Goal: Check status: Check status

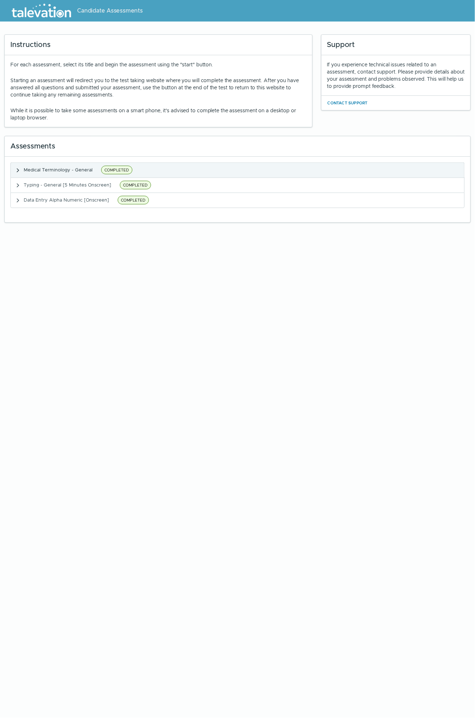
click at [110, 167] on span "COMPLETED" at bounding box center [116, 170] width 31 height 9
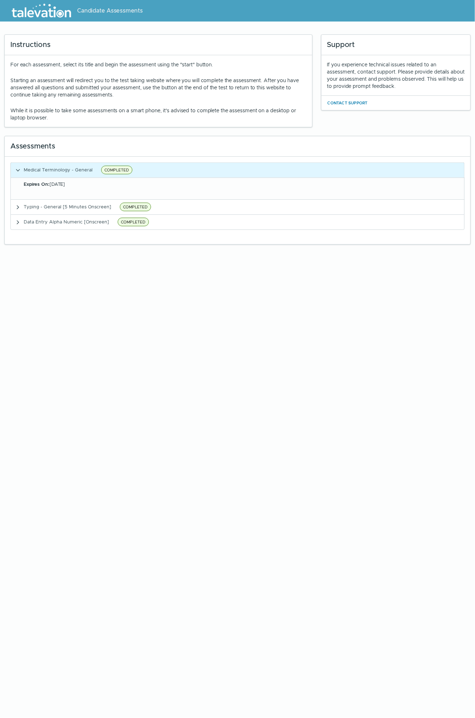
click at [61, 169] on span "Expires On: [DATE]" at bounding box center [44, 184] width 41 height 6
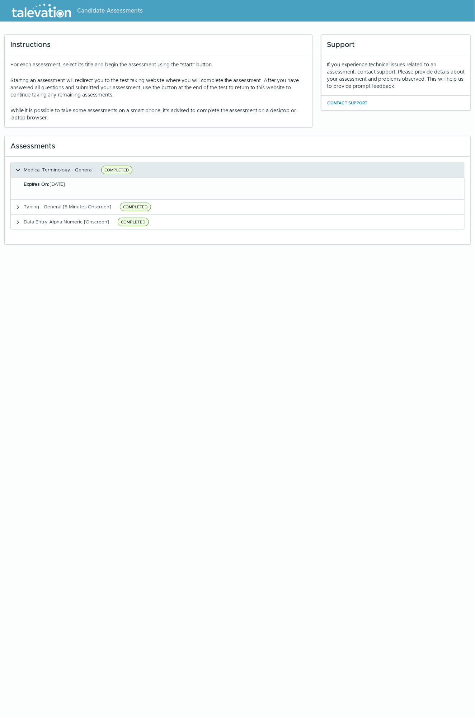
drag, startPoint x: 61, startPoint y: 185, endPoint x: 48, endPoint y: 170, distance: 20.3
click at [48, 169] on span "Medical Terminology - General" at bounding box center [58, 170] width 69 height 6
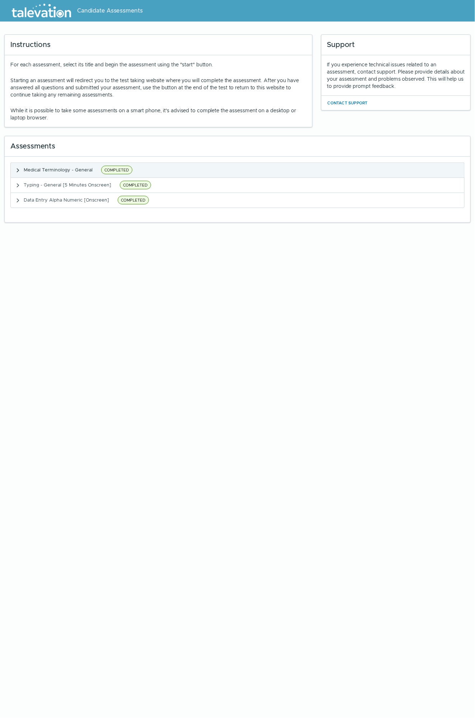
click at [48, 169] on span "Medical Terminology - General" at bounding box center [58, 170] width 69 height 6
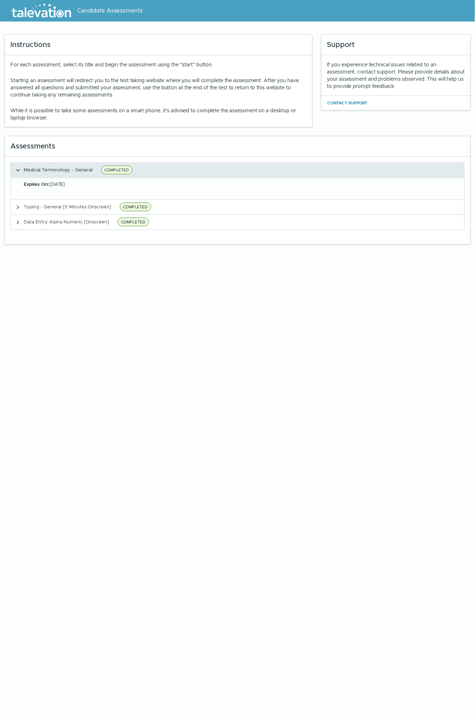
click at [119, 168] on span "COMPLETED" at bounding box center [116, 170] width 31 height 9
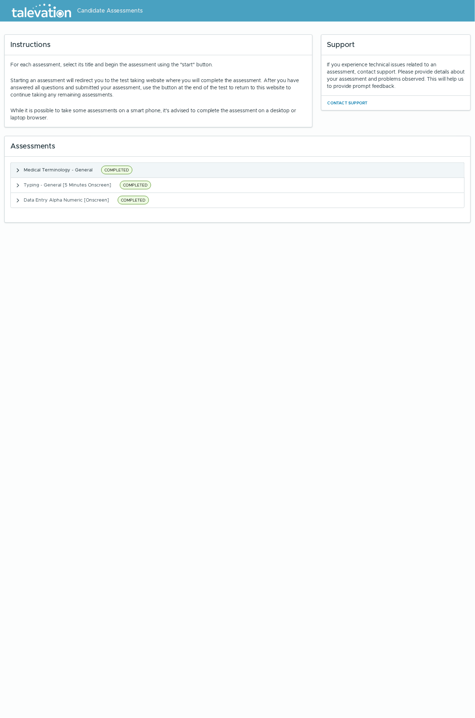
click at [119, 168] on span "COMPLETED" at bounding box center [116, 170] width 31 height 9
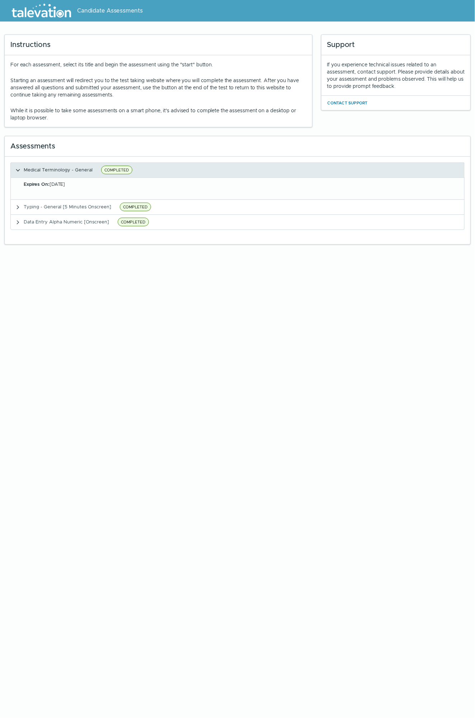
click at [119, 168] on span "COMPLETED" at bounding box center [116, 170] width 31 height 9
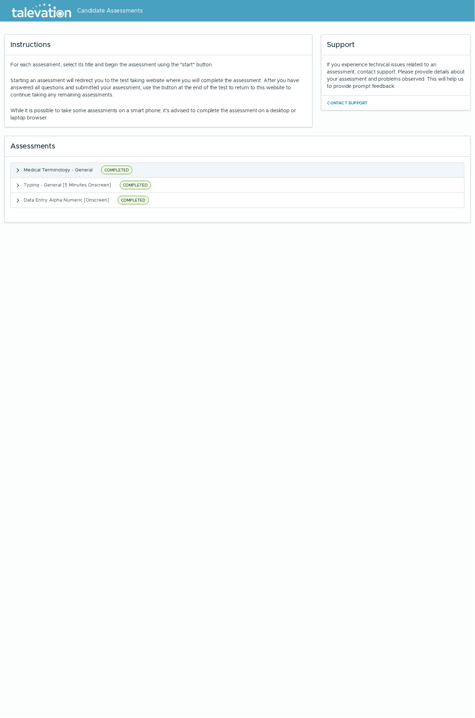
click at [119, 168] on span "COMPLETED" at bounding box center [116, 170] width 31 height 9
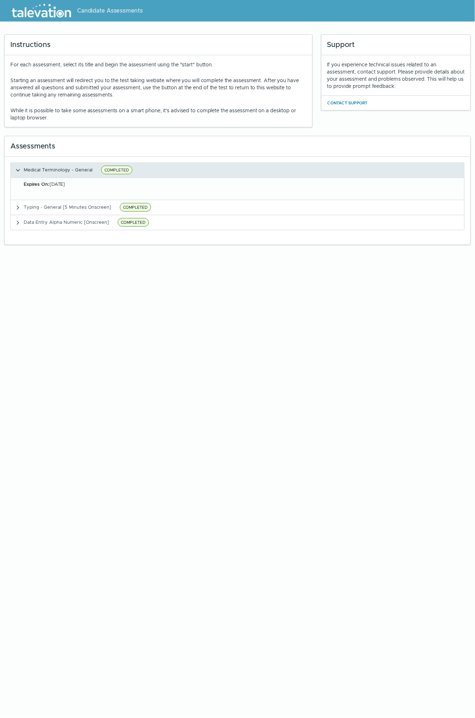
click at [119, 168] on span "COMPLETED" at bounding box center [116, 170] width 31 height 9
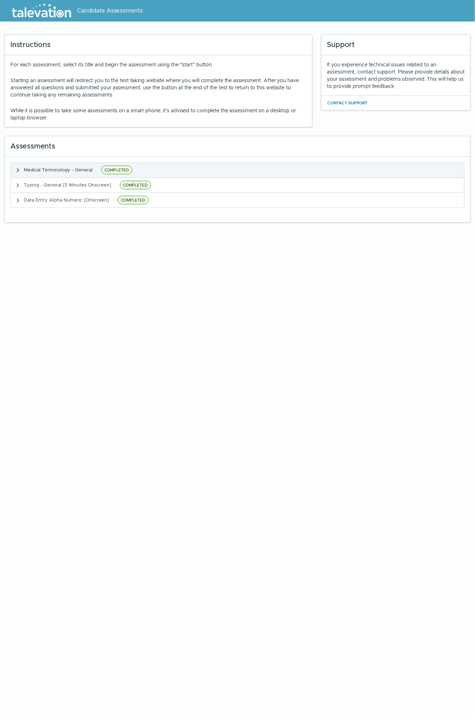
click at [119, 168] on span "COMPLETED" at bounding box center [116, 170] width 31 height 9
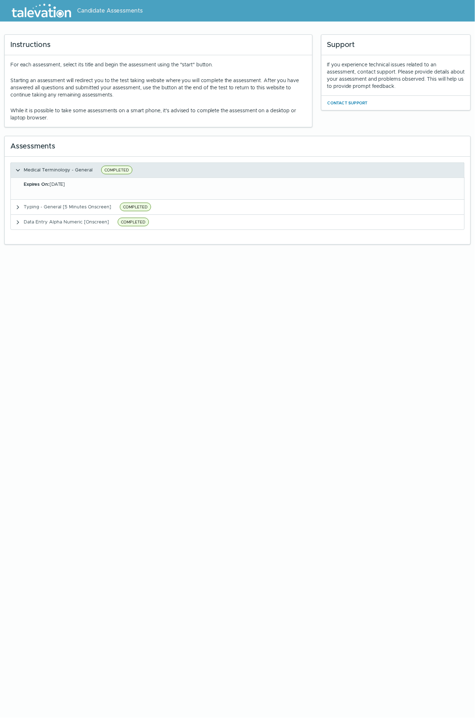
click at [119, 168] on span "COMPLETED" at bounding box center [116, 170] width 31 height 9
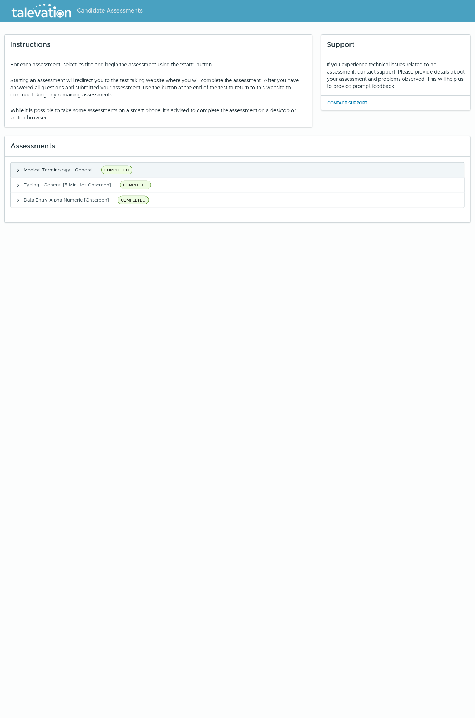
click at [49, 167] on span "Medical Terminology - General" at bounding box center [58, 170] width 69 height 6
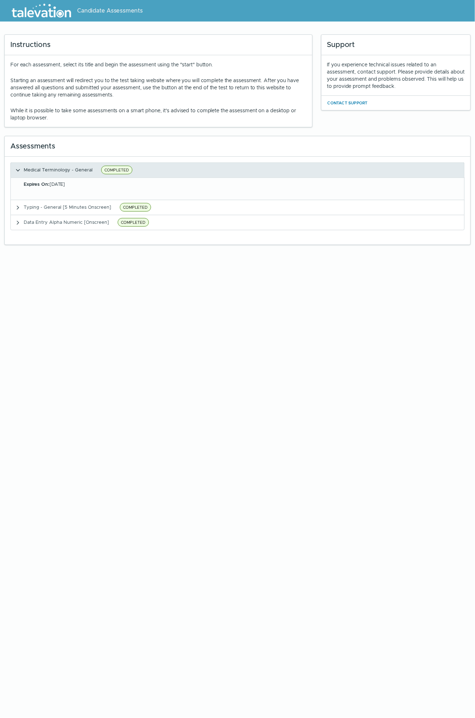
click at [49, 167] on span "Medical Terminology - General" at bounding box center [58, 170] width 69 height 6
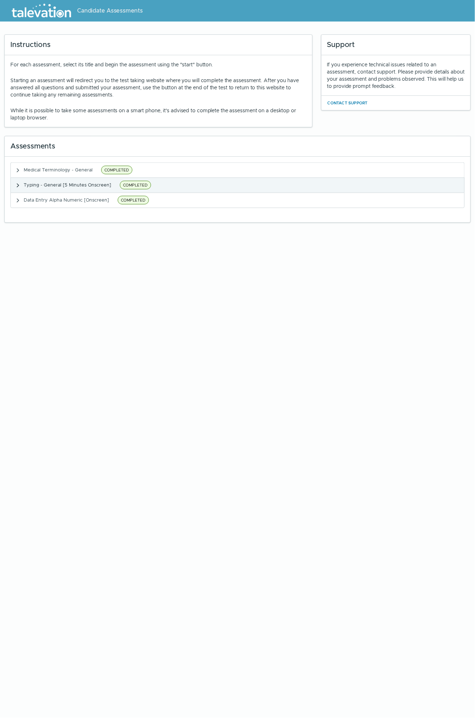
click at [28, 169] on span "Typing - General [5 Minutes Onscreen]" at bounding box center [67, 185] width 87 height 6
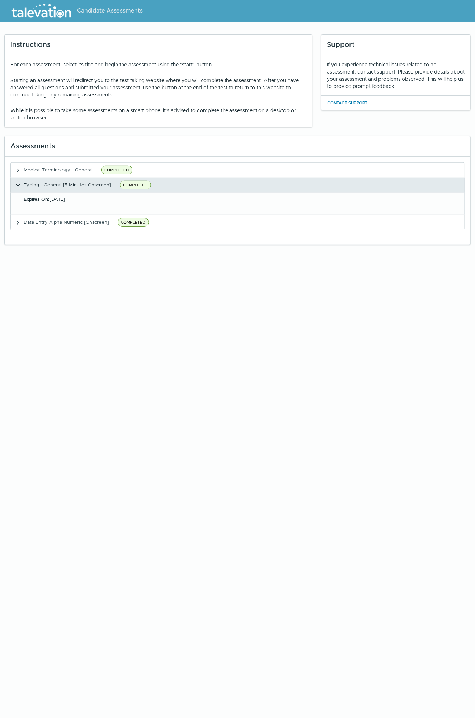
click at [28, 169] on span "Typing - General [5 Minutes Onscreen]" at bounding box center [67, 185] width 87 height 6
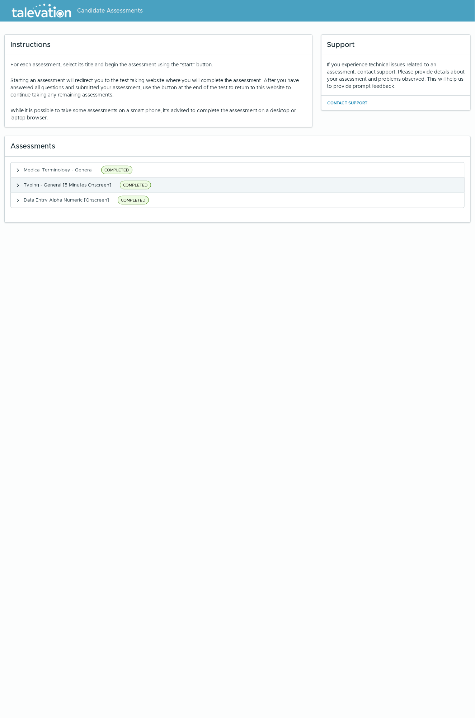
click at [28, 169] on span "Typing - General [5 Minutes Onscreen]" at bounding box center [67, 185] width 87 height 6
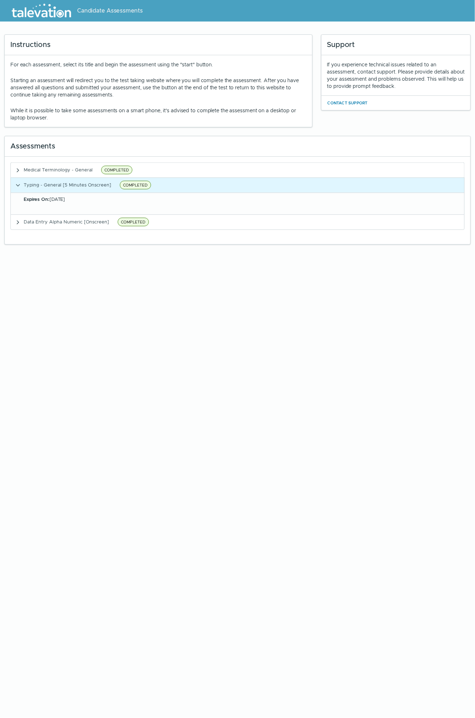
click at [26, 169] on div "Expires On: [DATE]" at bounding box center [237, 204] width 453 height 22
click at [27, 169] on div "Expires On: [DATE]" at bounding box center [237, 204] width 453 height 22
